Goal: Task Accomplishment & Management: Complete application form

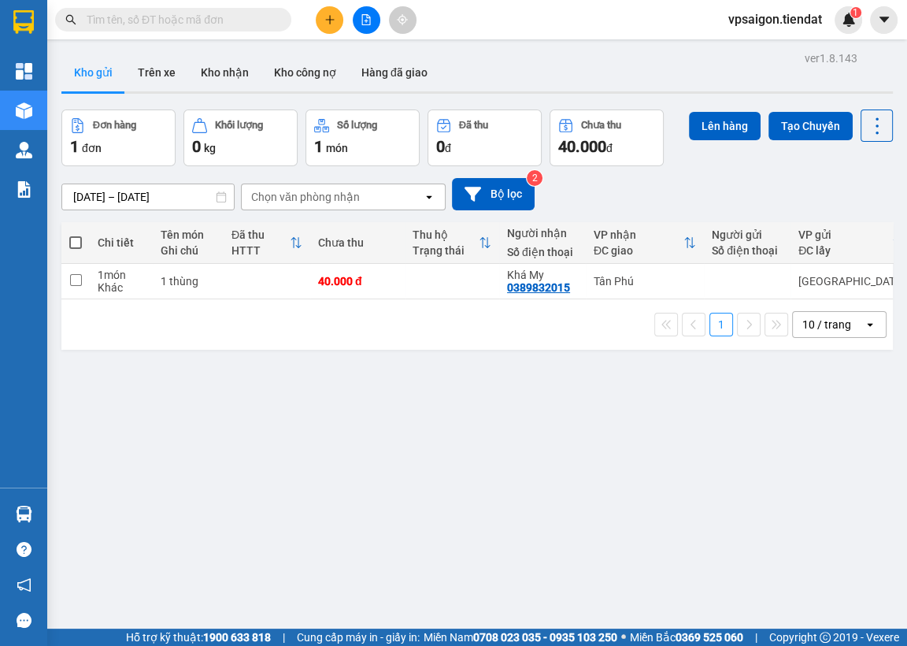
click at [150, 356] on div "ver 1.8.143 Kho gửi Trên xe Kho nhận Kho công nợ Hàng đã giao Đơn hàng 1 đơn Kh…" at bounding box center [477, 370] width 844 height 646
click at [332, 20] on icon "plus" at bounding box center [329, 19] width 11 height 11
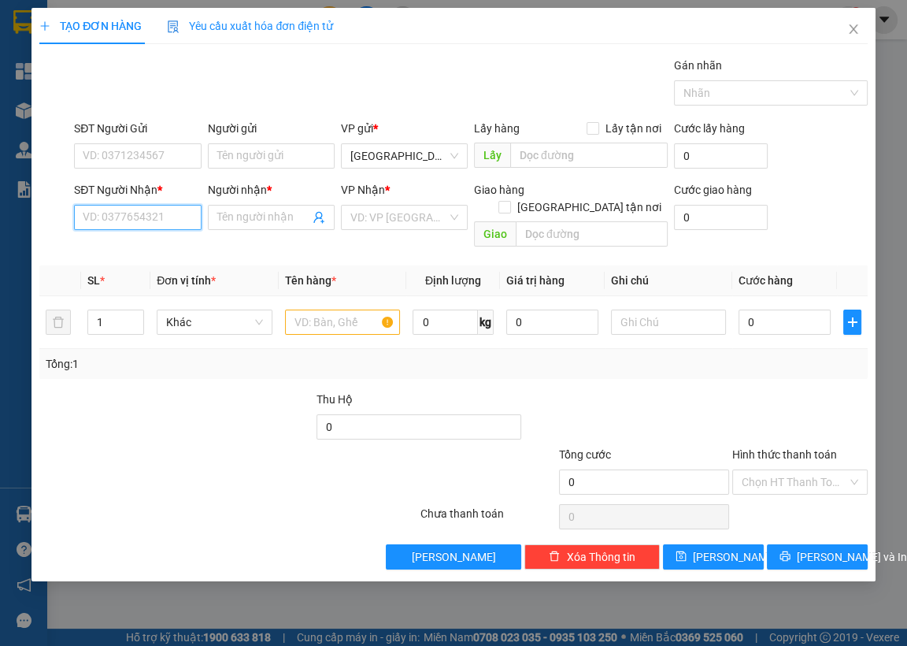
click at [143, 226] on input "SĐT Người Nhận *" at bounding box center [137, 217] width 127 height 25
type input "0909378629"
click at [258, 218] on input "Người nhận *" at bounding box center [263, 217] width 92 height 17
type input "vô danh"
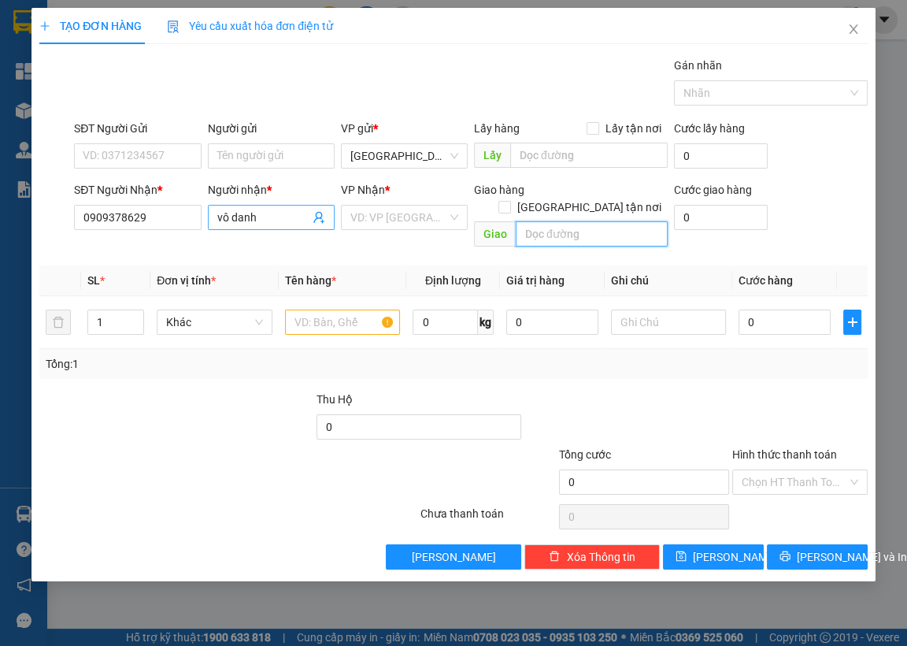
type input "\"
type input "Cà Phê Quang Phúc"
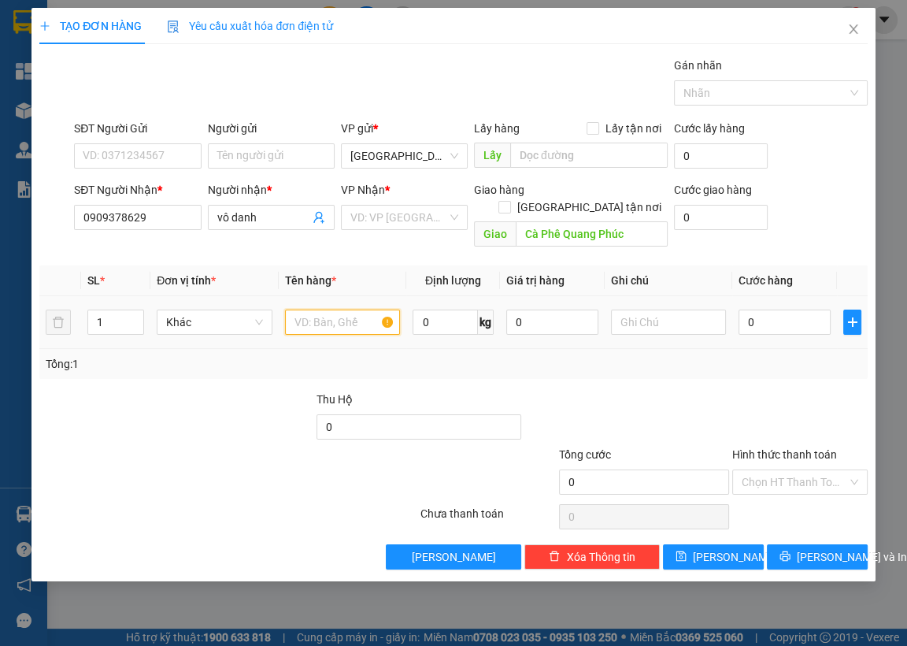
click at [354, 313] on input "text" at bounding box center [343, 321] width 116 height 25
type input "1 thùng"
type input "5"
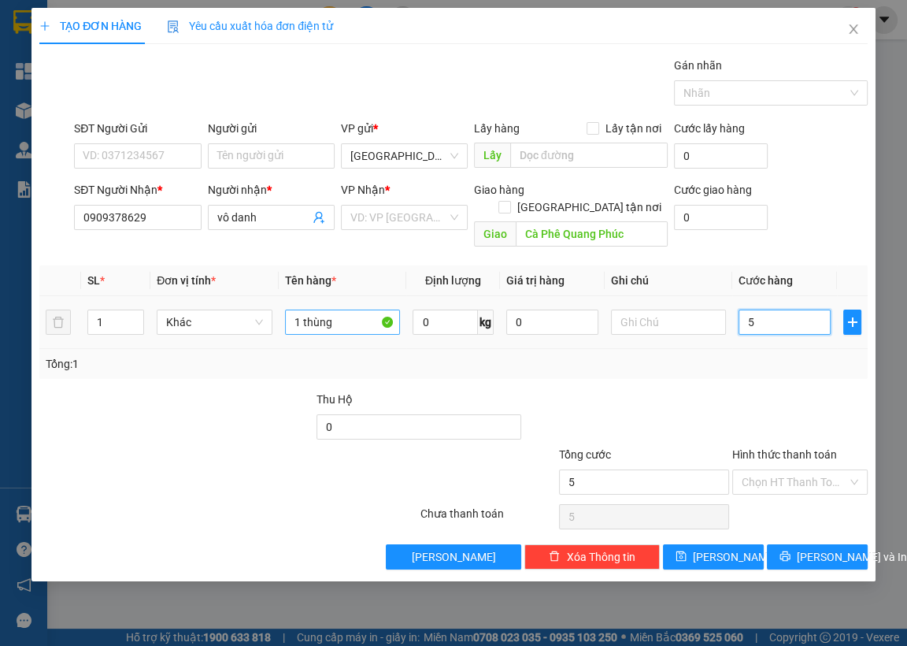
type input "50"
type input "50.000"
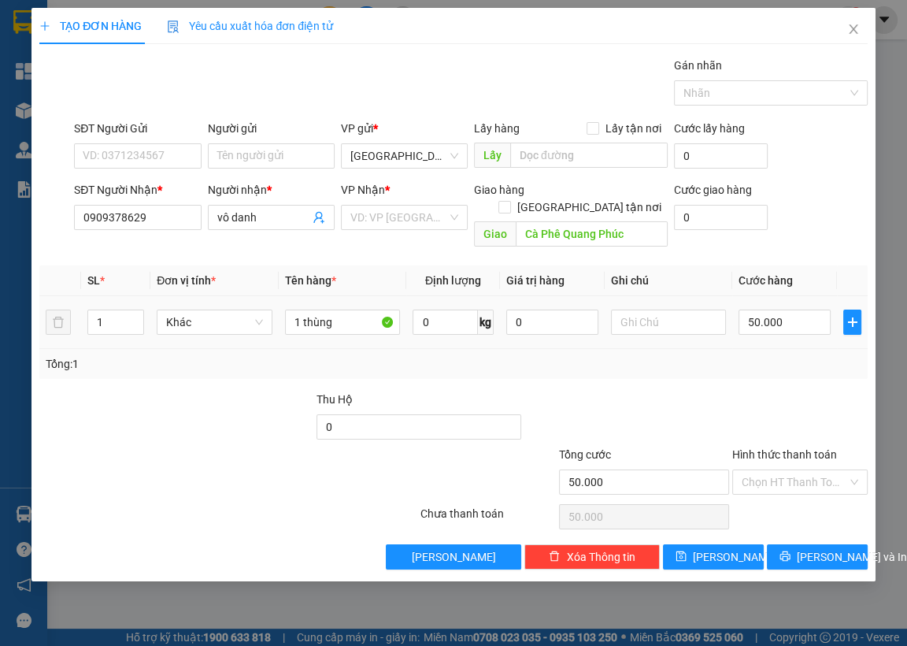
click at [654, 349] on div "Tổng: 1" at bounding box center [453, 364] width 828 height 30
drag, startPoint x: 792, startPoint y: 471, endPoint x: 782, endPoint y: 428, distance: 43.7
click at [792, 470] on input "Hình thức thanh toán" at bounding box center [795, 482] width 106 height 24
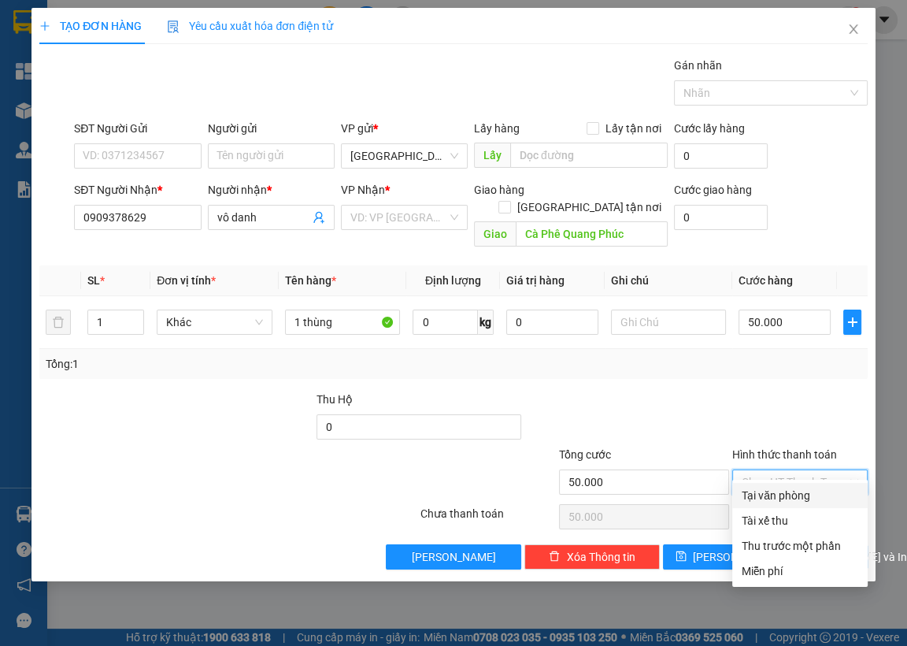
click at [779, 491] on div "Tại văn phòng" at bounding box center [800, 495] width 117 height 17
type input "0"
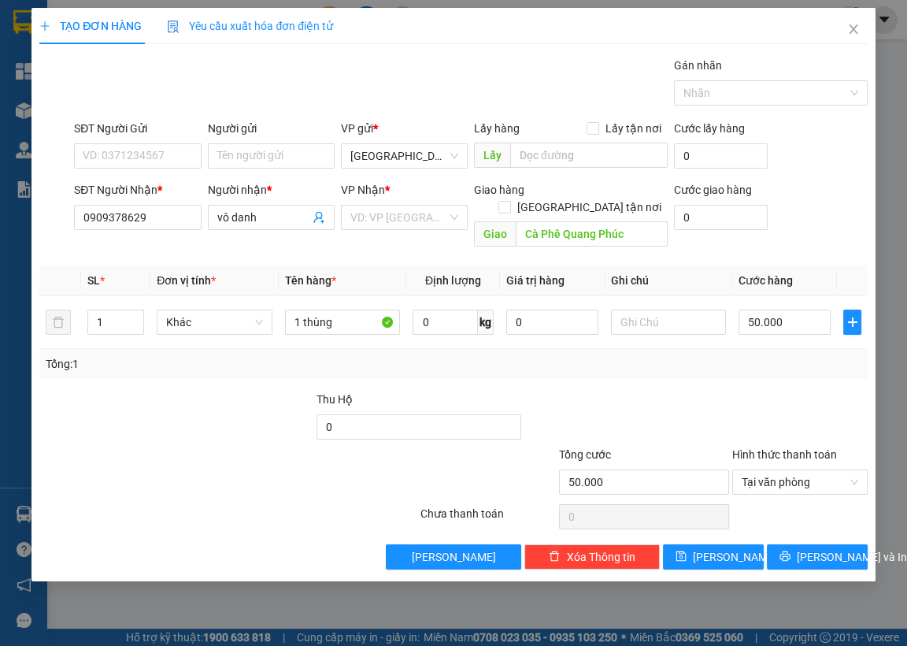
click at [140, 230] on div "SĐT Người Nhận * 0909378629" at bounding box center [137, 208] width 127 height 55
click at [143, 222] on input "0909378629" at bounding box center [137, 217] width 127 height 25
drag, startPoint x: 139, startPoint y: 402, endPoint x: 222, endPoint y: 382, distance: 85.9
click at [152, 395] on div at bounding box center [107, 418] width 139 height 55
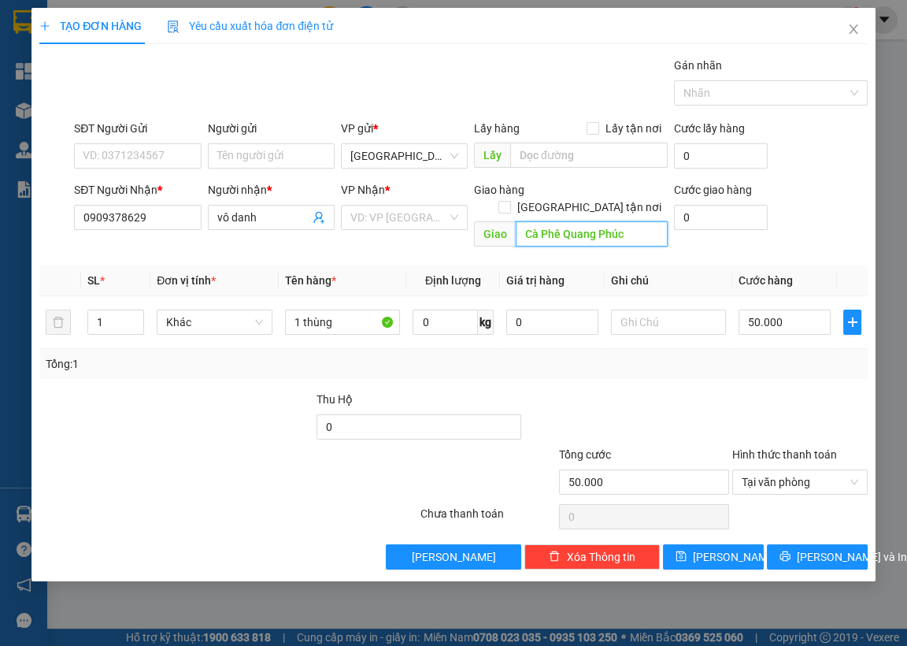
click at [528, 221] on input "Cà Phê Quang Phúc" at bounding box center [592, 233] width 152 height 25
drag, startPoint x: 127, startPoint y: 415, endPoint x: 201, endPoint y: 399, distance: 75.7
click at [127, 415] on div at bounding box center [107, 418] width 139 height 55
click at [27, 412] on div "TẠO ĐƠN HÀNG Yêu cầu xuất hóa đơn điện tử Transit Pickup Surcharge Ids Transit …" at bounding box center [453, 323] width 907 height 646
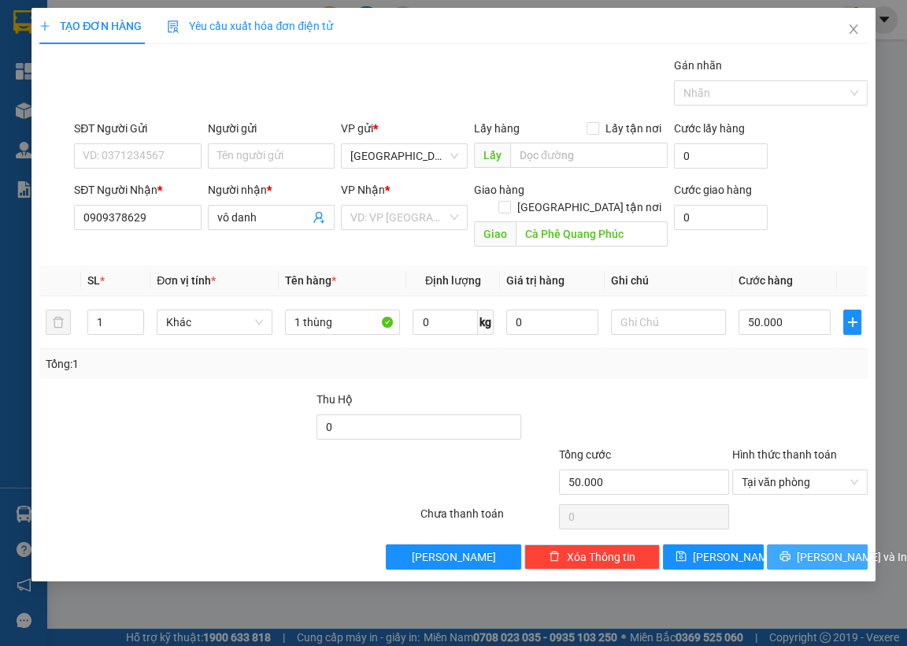
click at [822, 548] on span "[PERSON_NAME] và In" at bounding box center [852, 556] width 110 height 17
click at [428, 206] on input "search" at bounding box center [398, 218] width 97 height 24
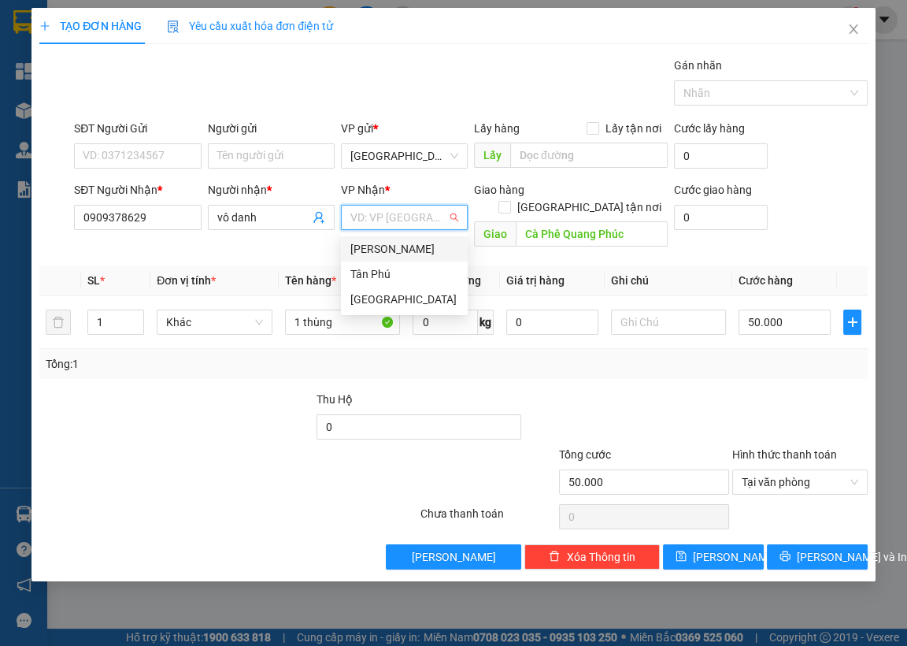
click at [389, 249] on div "[PERSON_NAME]" at bounding box center [404, 248] width 108 height 17
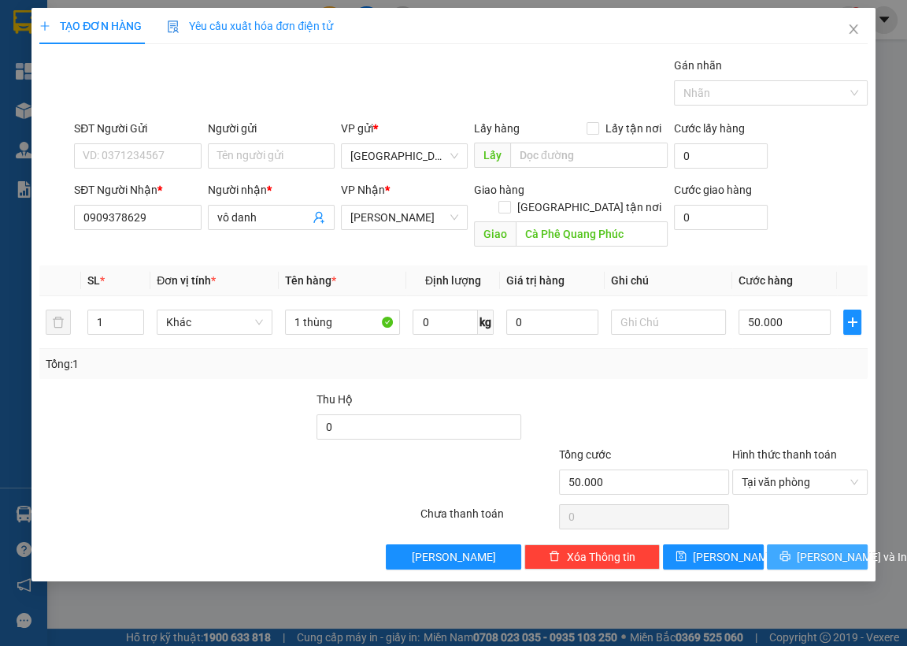
click at [802, 544] on button "[PERSON_NAME] và In" at bounding box center [817, 556] width 101 height 25
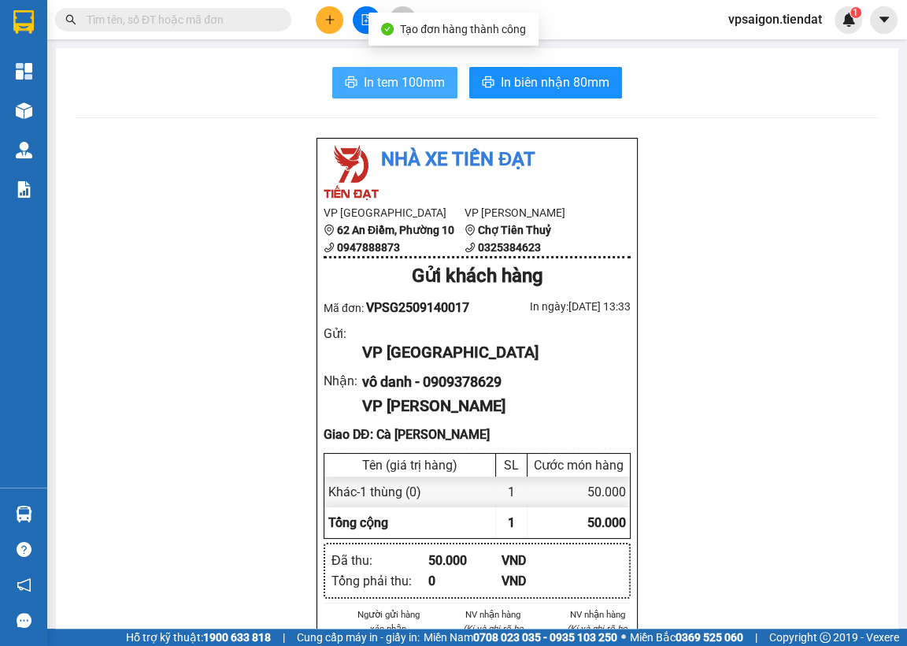
click at [403, 94] on button "In tem 100mm" at bounding box center [394, 82] width 125 height 31
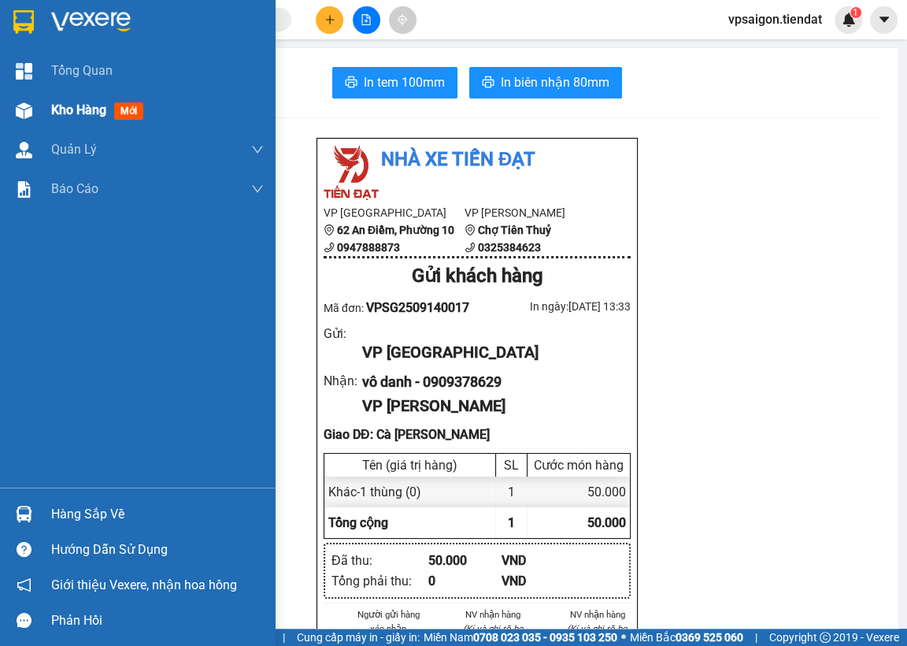
click at [104, 116] on span "Kho hàng" at bounding box center [78, 109] width 55 height 15
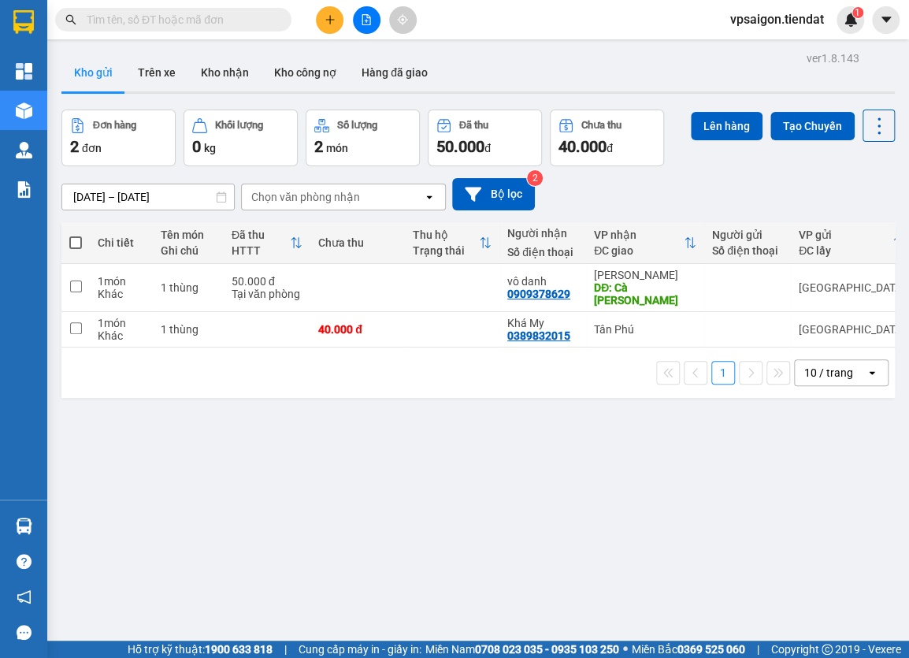
drag, startPoint x: 144, startPoint y: 459, endPoint x: 167, endPoint y: 443, distance: 28.2
click at [165, 447] on div "ver 1.8.143 Kho gửi Trên xe Kho nhận Kho công nợ Hàng đã giao Đơn hàng 2 đơn Kh…" at bounding box center [478, 376] width 846 height 658
click at [72, 241] on span at bounding box center [75, 242] width 13 height 13
click at [76, 235] on input "checkbox" at bounding box center [76, 235] width 0 height 0
checkbox input "true"
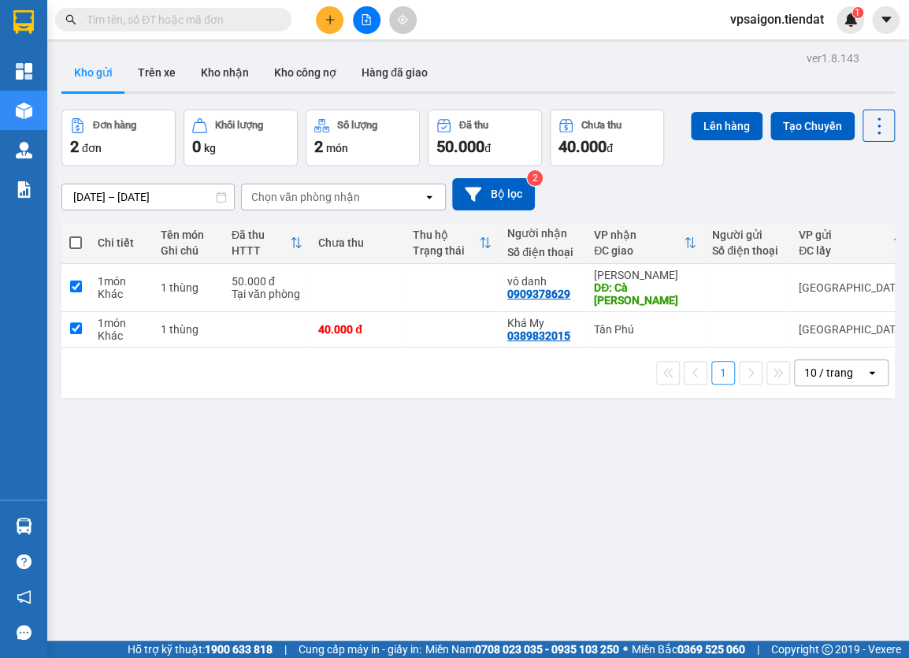
checkbox input "true"
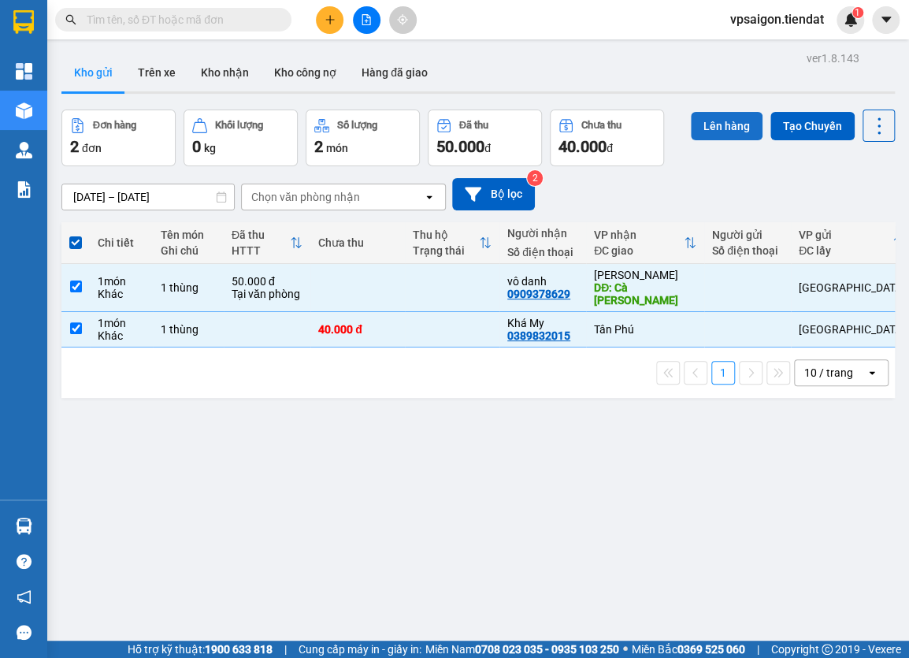
click at [716, 119] on button "Lên hàng" at bounding box center [727, 126] width 72 height 28
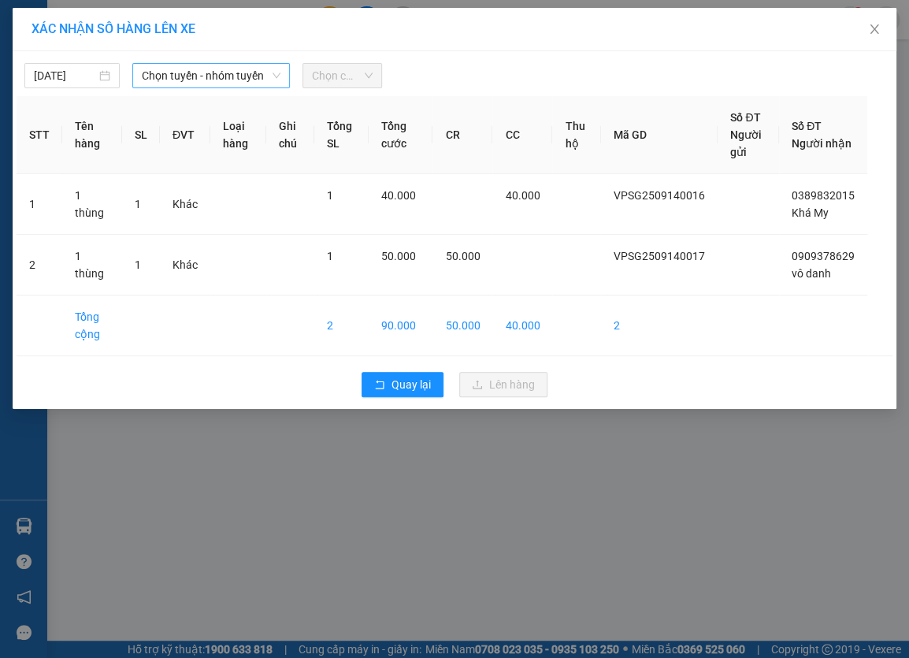
click at [164, 80] on span "Chọn tuyến - nhóm tuyến" at bounding box center [211, 76] width 138 height 24
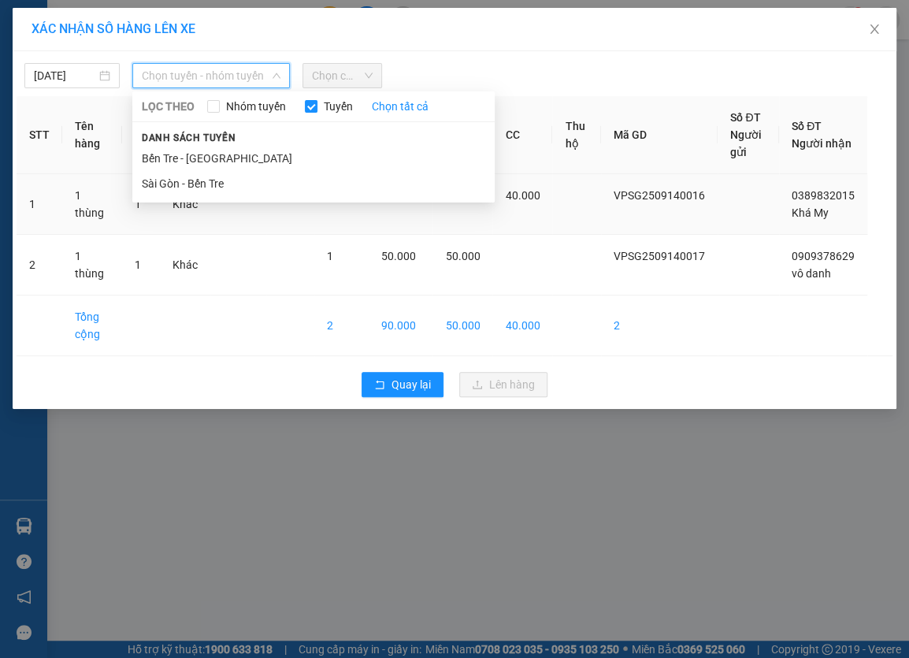
click at [204, 184] on li "Sài Gòn - Bến Tre" at bounding box center [313, 183] width 362 height 25
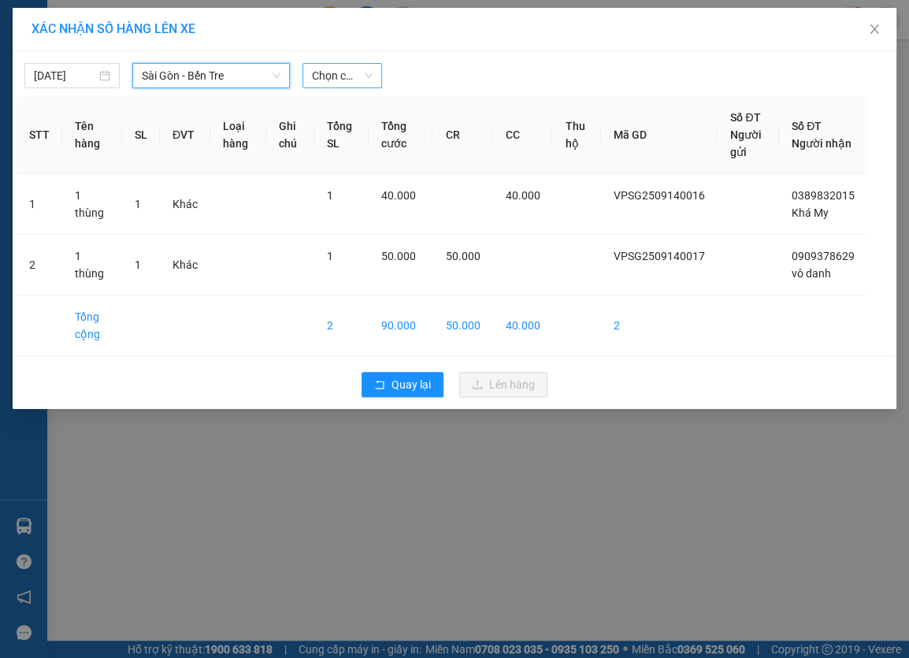
click at [343, 75] on span "Chọn chuyến" at bounding box center [342, 76] width 61 height 24
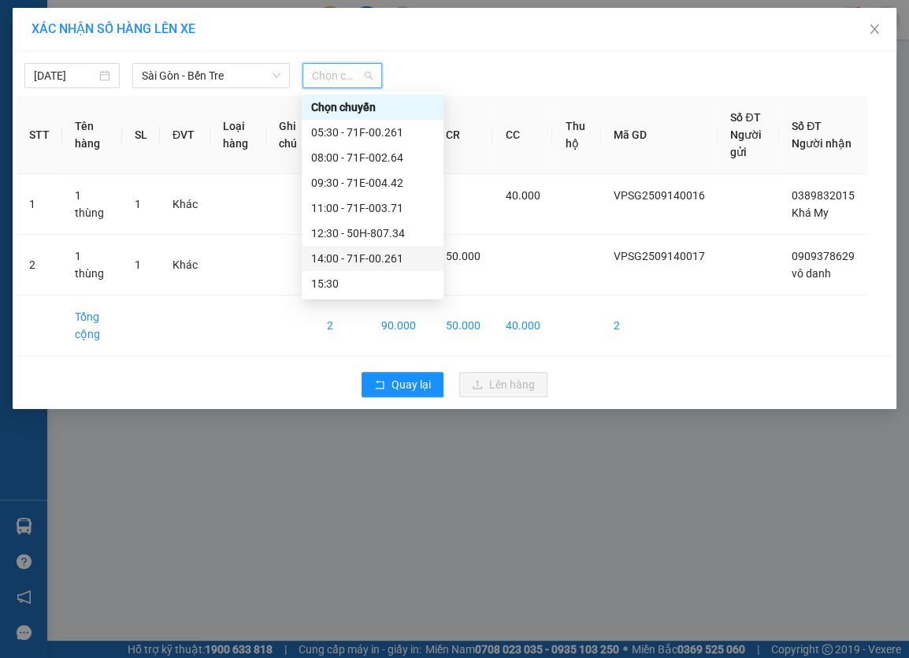
click at [381, 254] on div "14:00 - 71F-00.261" at bounding box center [372, 258] width 123 height 17
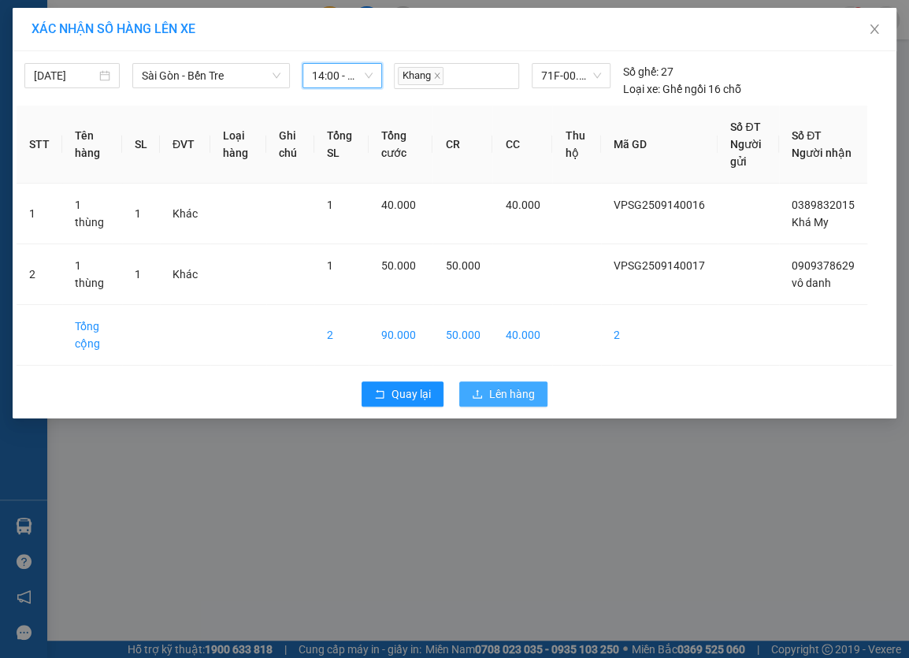
click at [515, 386] on span "Lên hàng" at bounding box center [512, 393] width 46 height 17
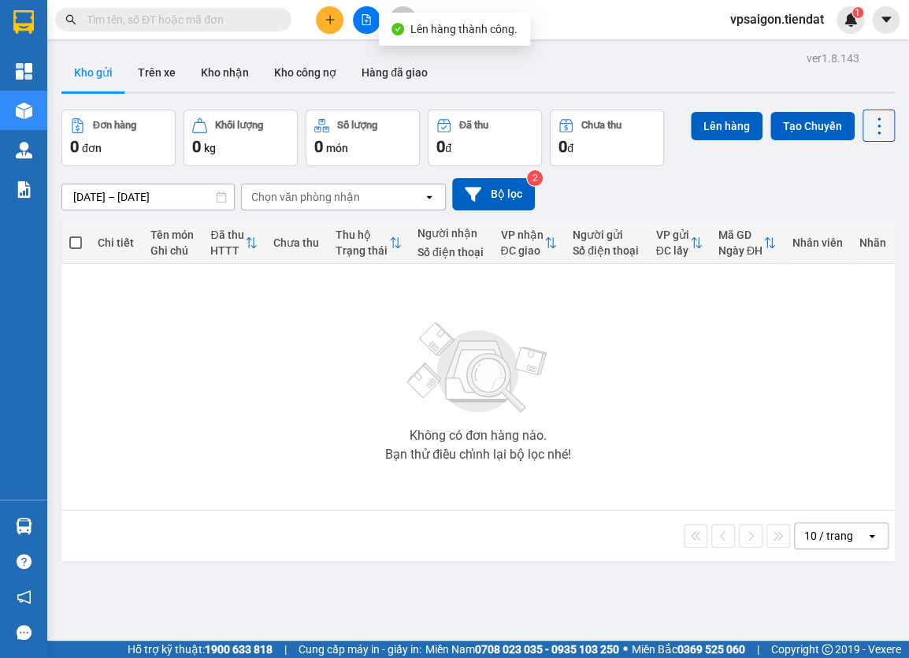
click at [231, 19] on input "text" at bounding box center [180, 19] width 186 height 17
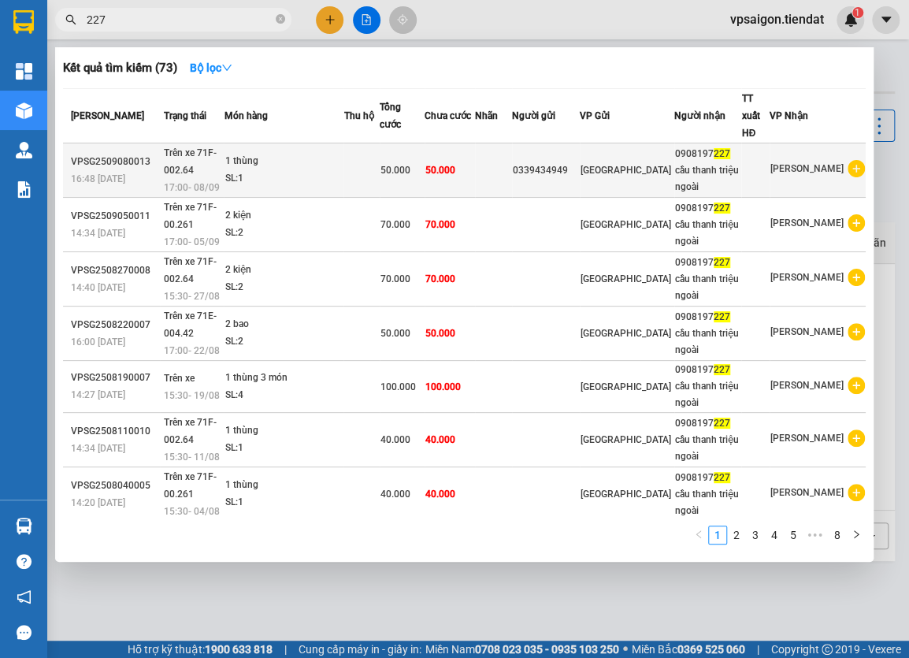
type input "227"
click at [579, 162] on div "0339434949" at bounding box center [546, 170] width 66 height 17
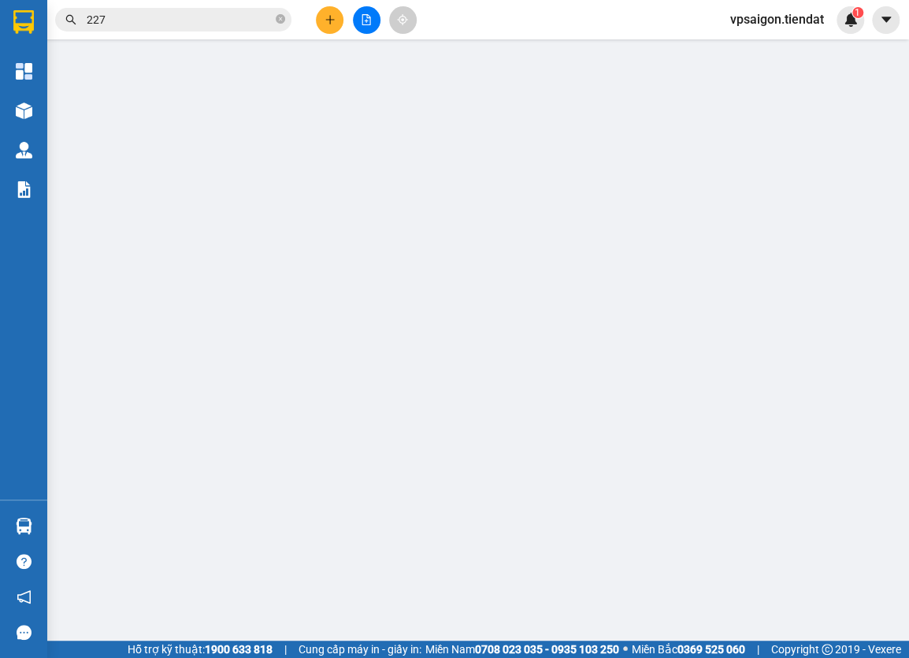
type input "0339434949"
type input "0908197227"
type input "cầu thanh triệu ngoài"
type input "50.000"
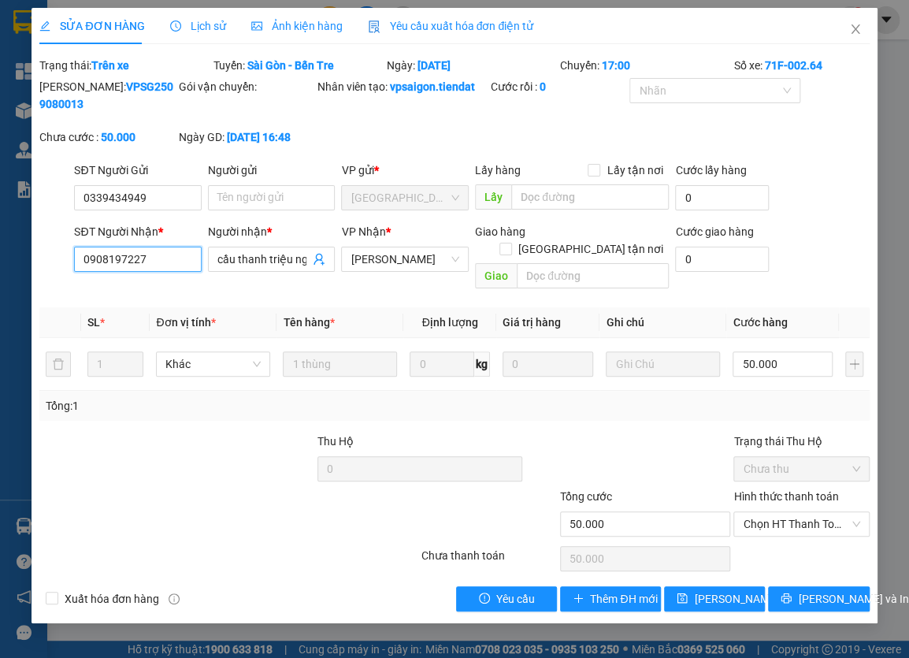
drag, startPoint x: 155, startPoint y: 257, endPoint x: 65, endPoint y: 261, distance: 90.6
click at [65, 261] on div "SĐT Người Nhận * 0908197227 0908197227 Người nhận * cầu thanh triệu ngoài VP Nh…" at bounding box center [454, 259] width 832 height 72
click at [211, 487] on div at bounding box center [159, 514] width 243 height 55
click at [853, 31] on icon "close" at bounding box center [855, 29] width 13 height 13
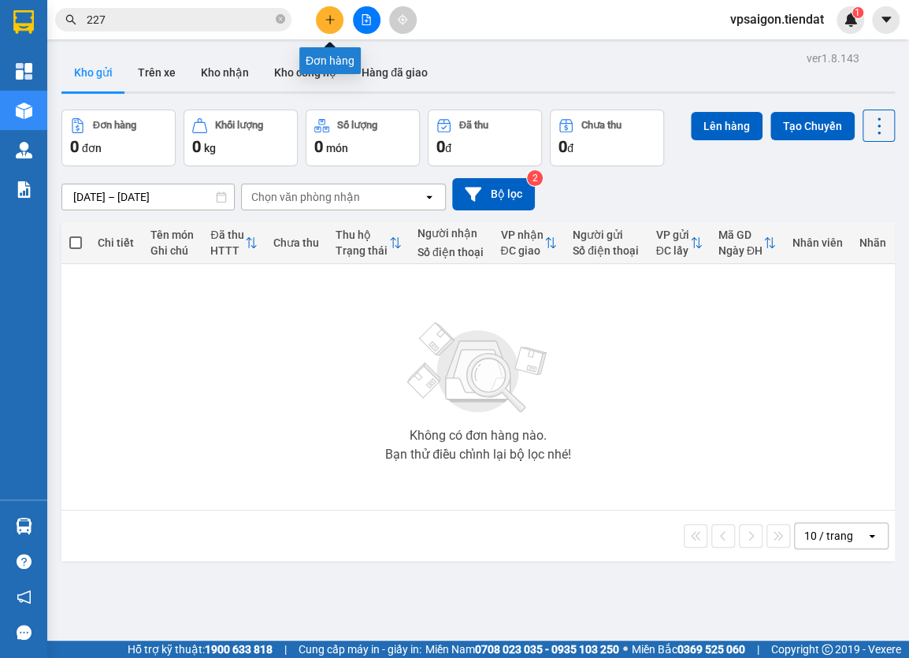
click at [331, 16] on icon "plus" at bounding box center [329, 19] width 11 height 11
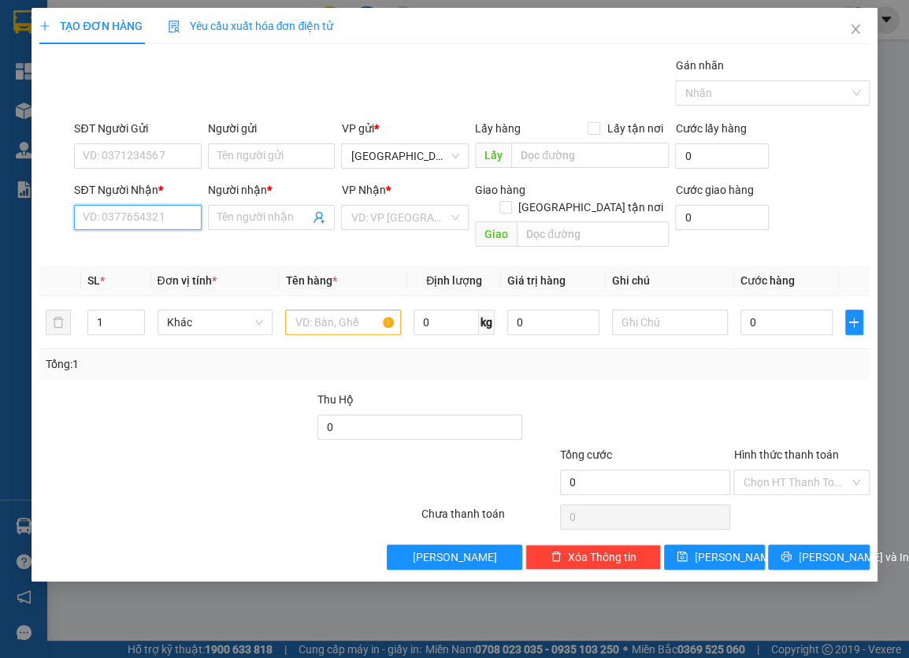
paste input "0908197227"
type input "0908197227"
click at [253, 250] on div "0908197227 - cầu thanh triệu ngoài" at bounding box center [171, 248] width 176 height 17
type input "cầu thanh triệu ngoài"
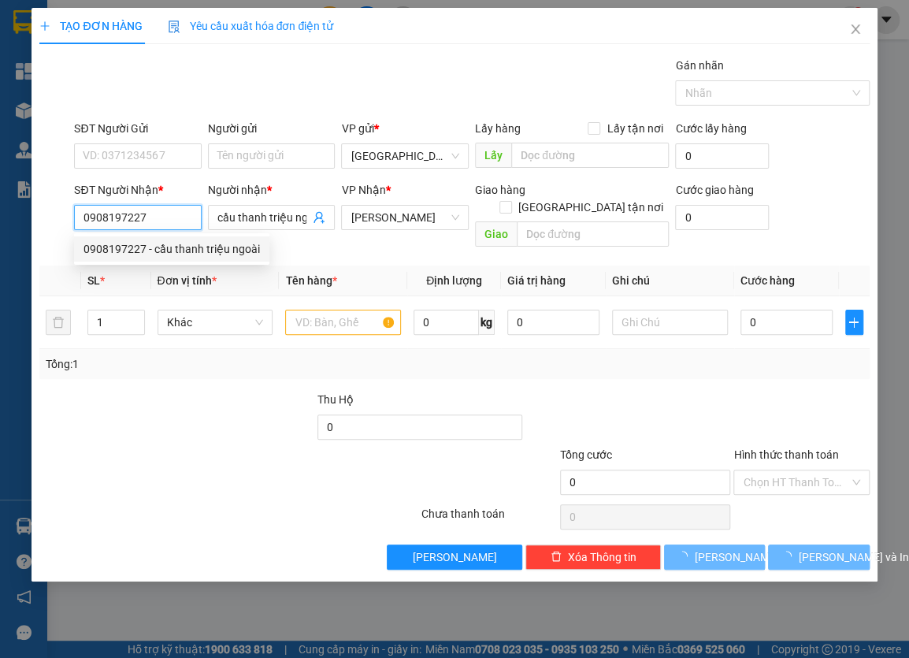
type input "50.000"
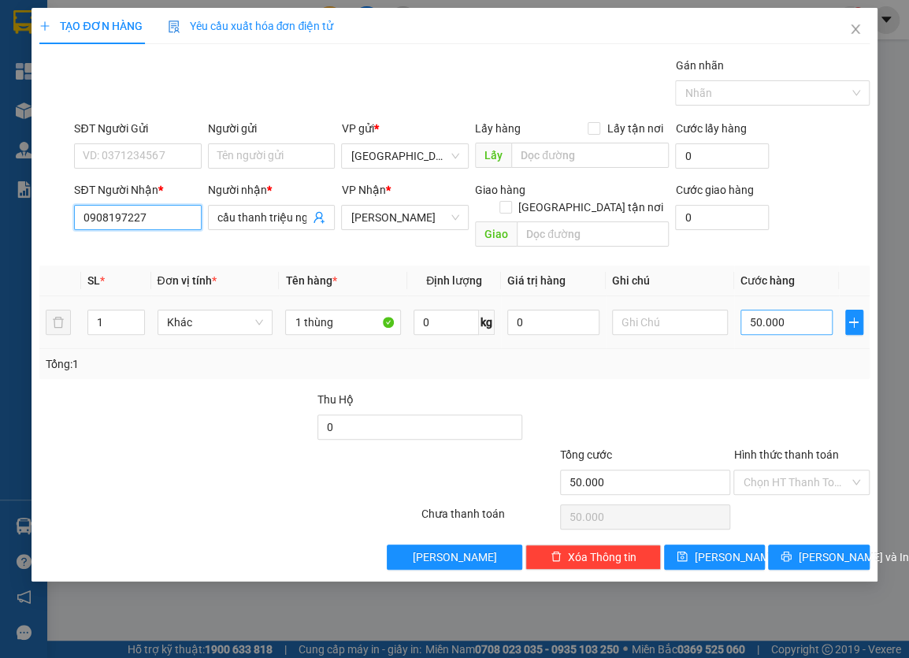
type input "0908197227"
click at [803, 309] on input "50.000" at bounding box center [786, 321] width 92 height 25
type input "0"
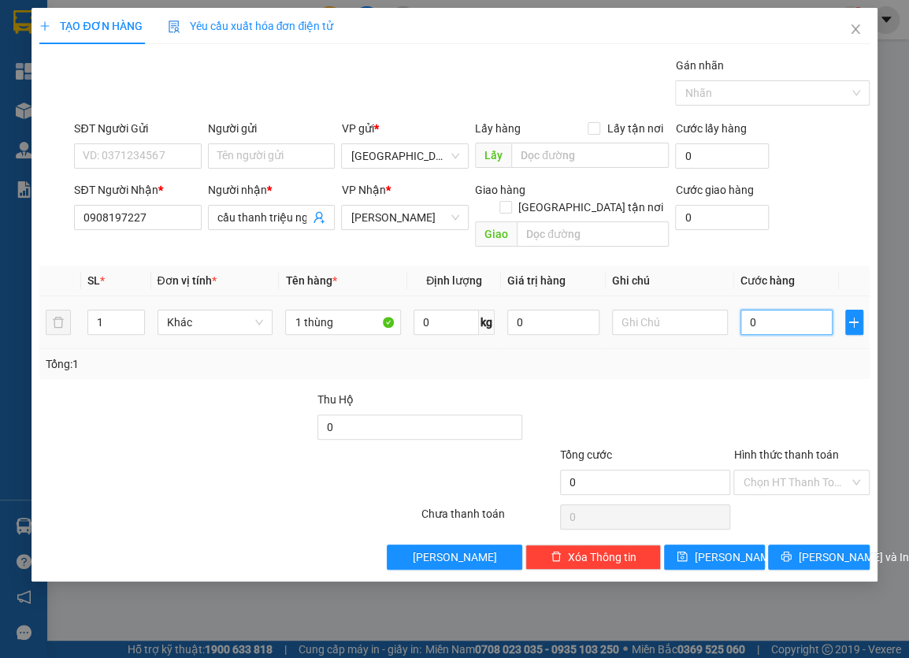
type input "4"
type input "04"
type input "40"
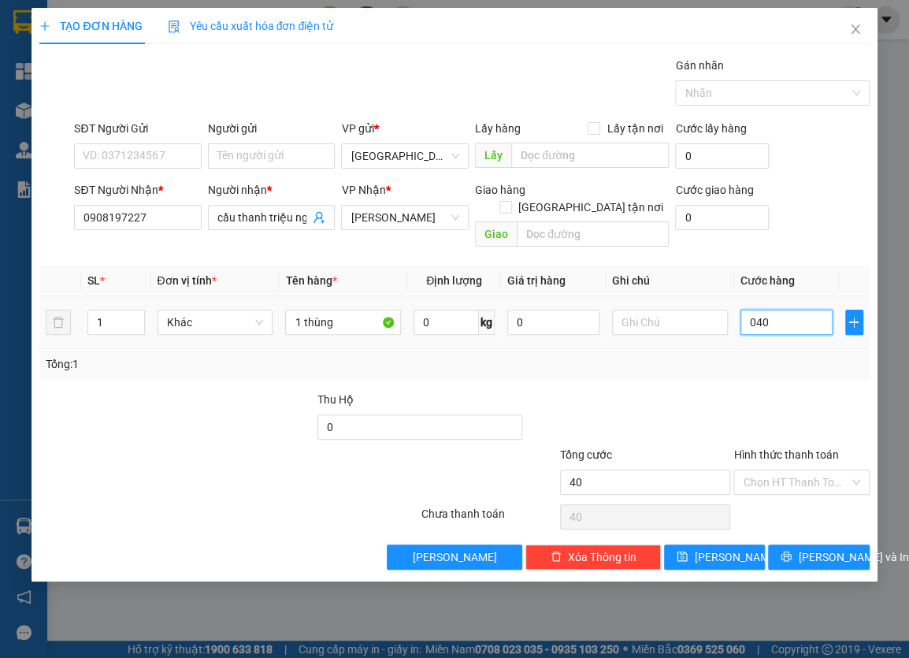
type input "040"
type input "40.000"
click at [807, 355] on div "Tổng: 1" at bounding box center [454, 363] width 817 height 17
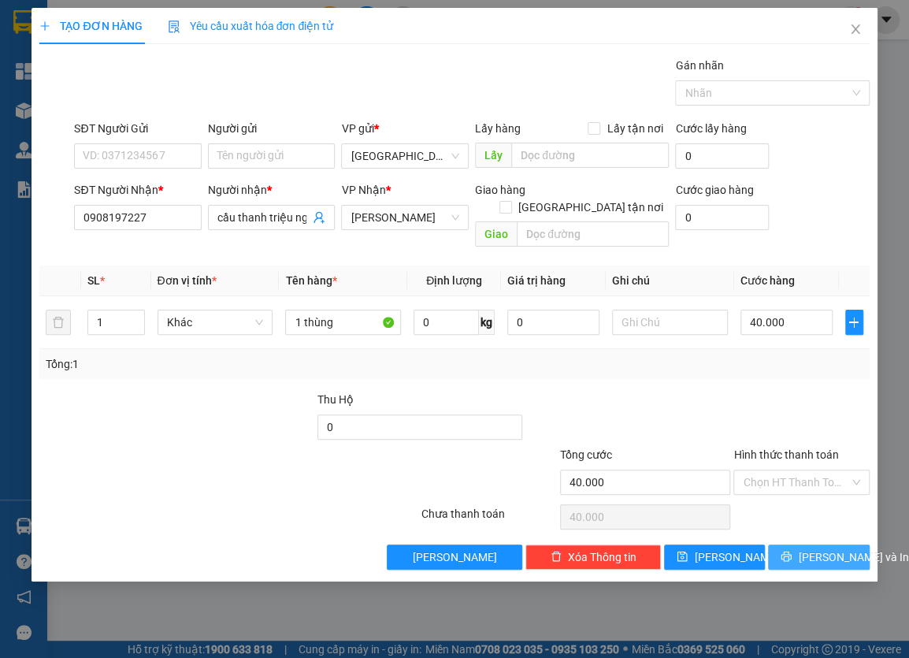
click at [828, 548] on span "[PERSON_NAME] và In" at bounding box center [853, 556] width 110 height 17
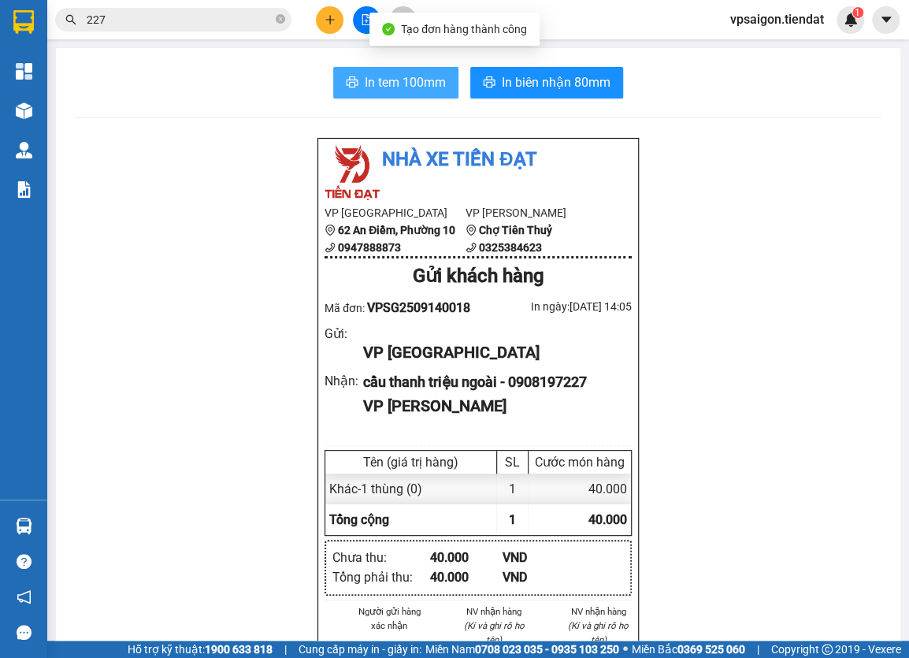
click at [366, 81] on span "In tem 100mm" at bounding box center [405, 82] width 81 height 20
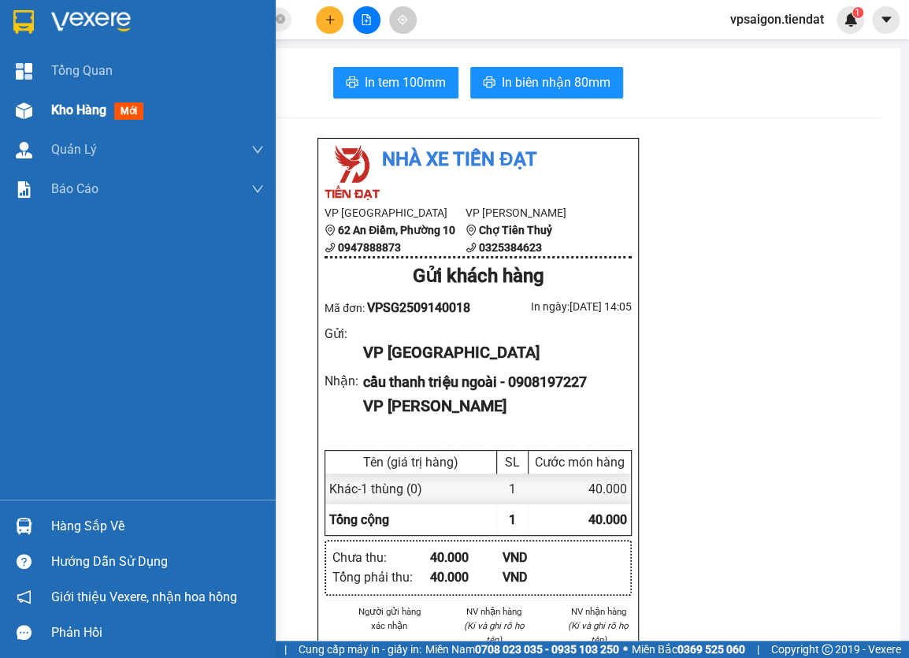
click at [46, 108] on div "Kho hàng mới" at bounding box center [138, 110] width 276 height 39
